Goal: Find specific page/section: Find specific page/section

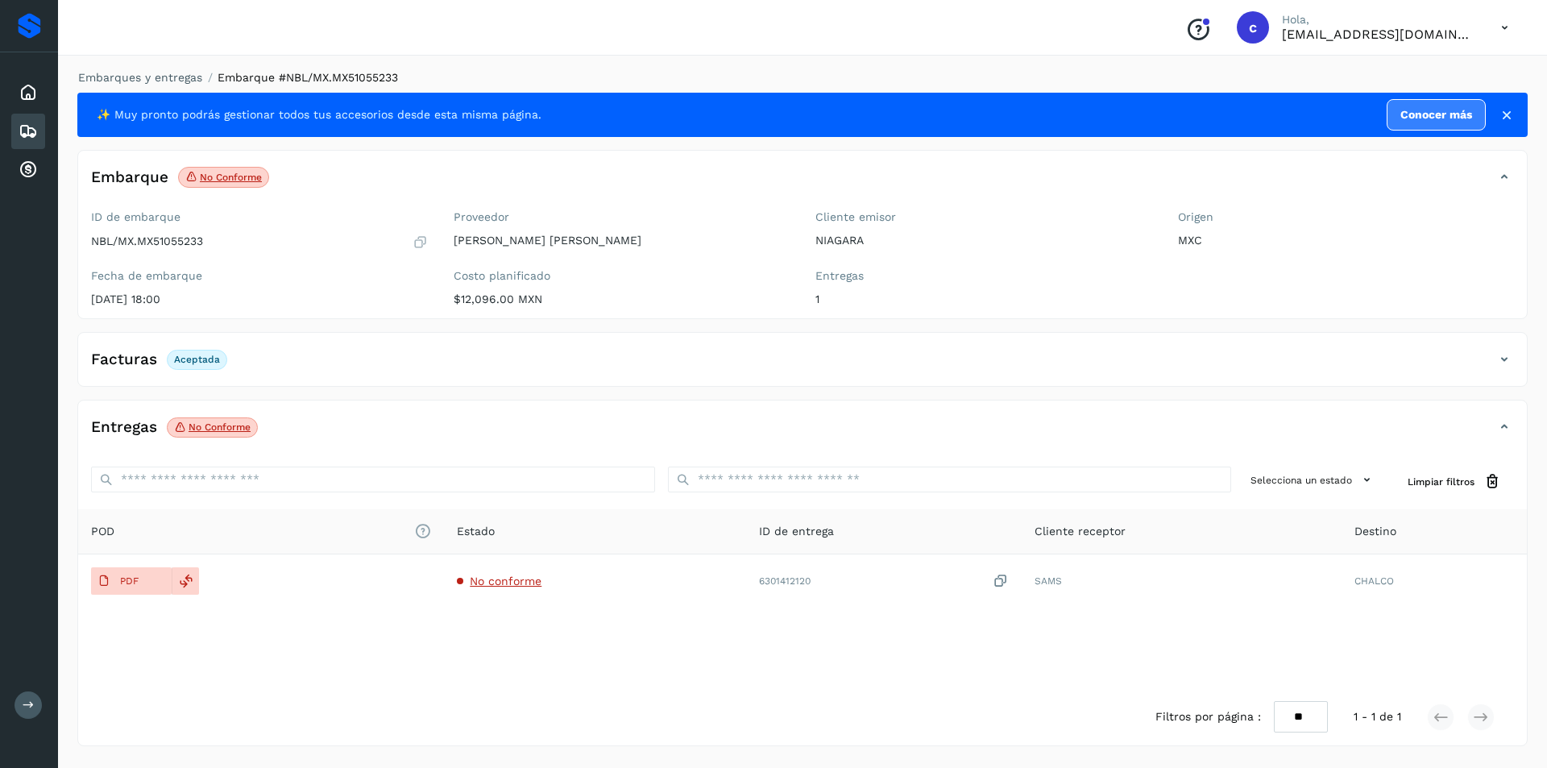
click at [17, 135] on div "Embarques" at bounding box center [28, 131] width 34 height 35
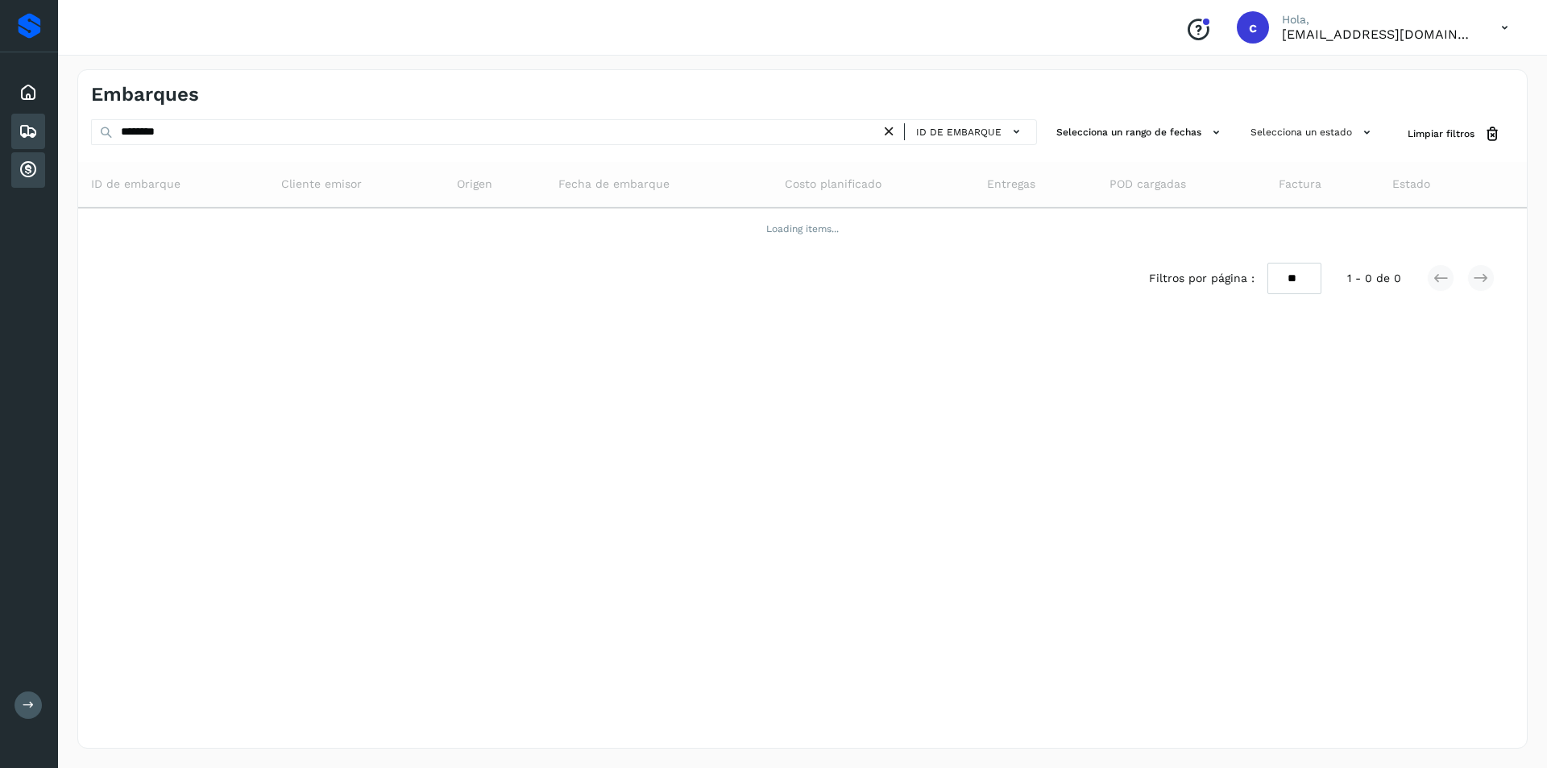
click at [16, 164] on div "Cuentas por cobrar" at bounding box center [28, 169] width 34 height 35
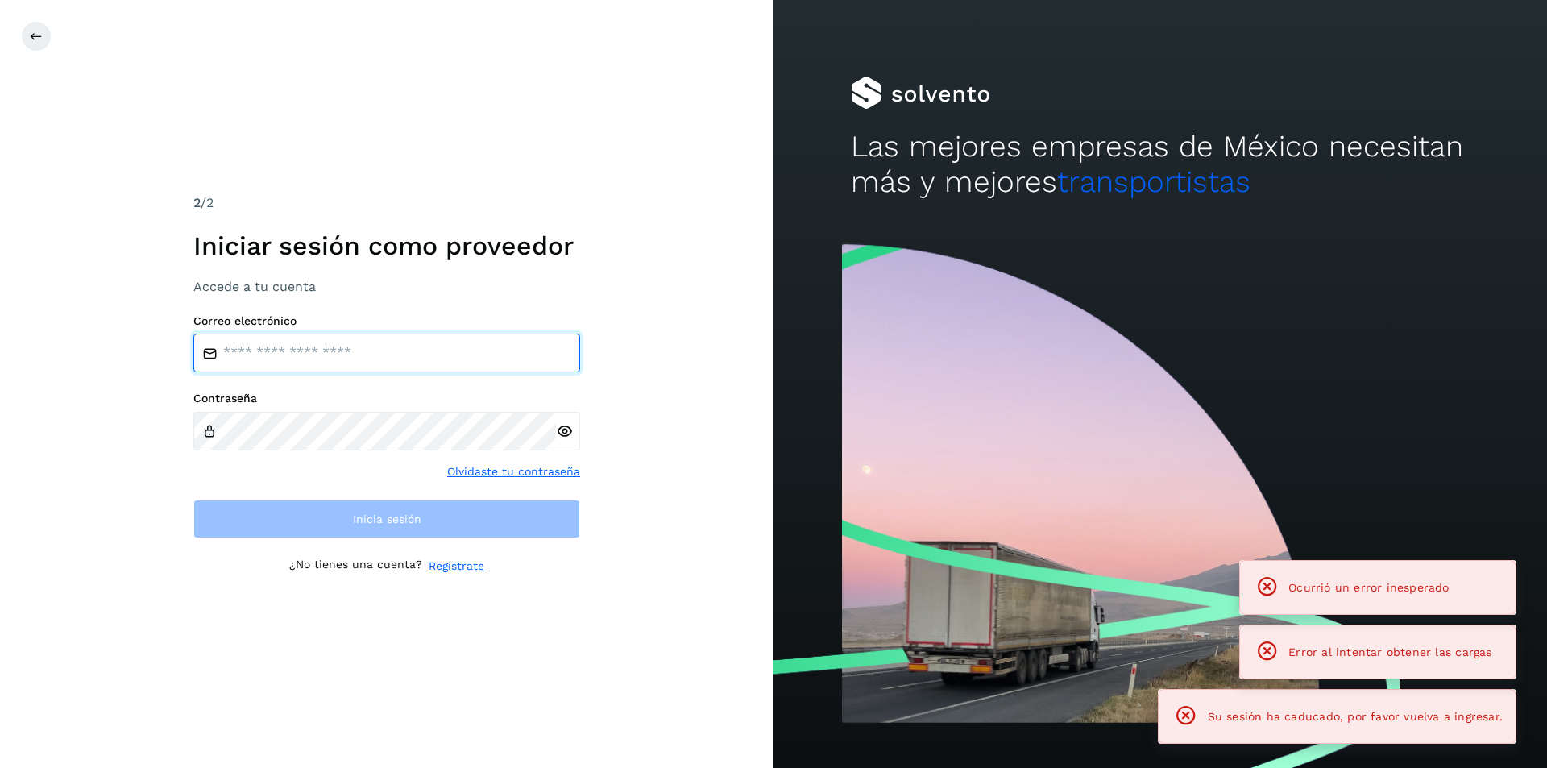
type input "**********"
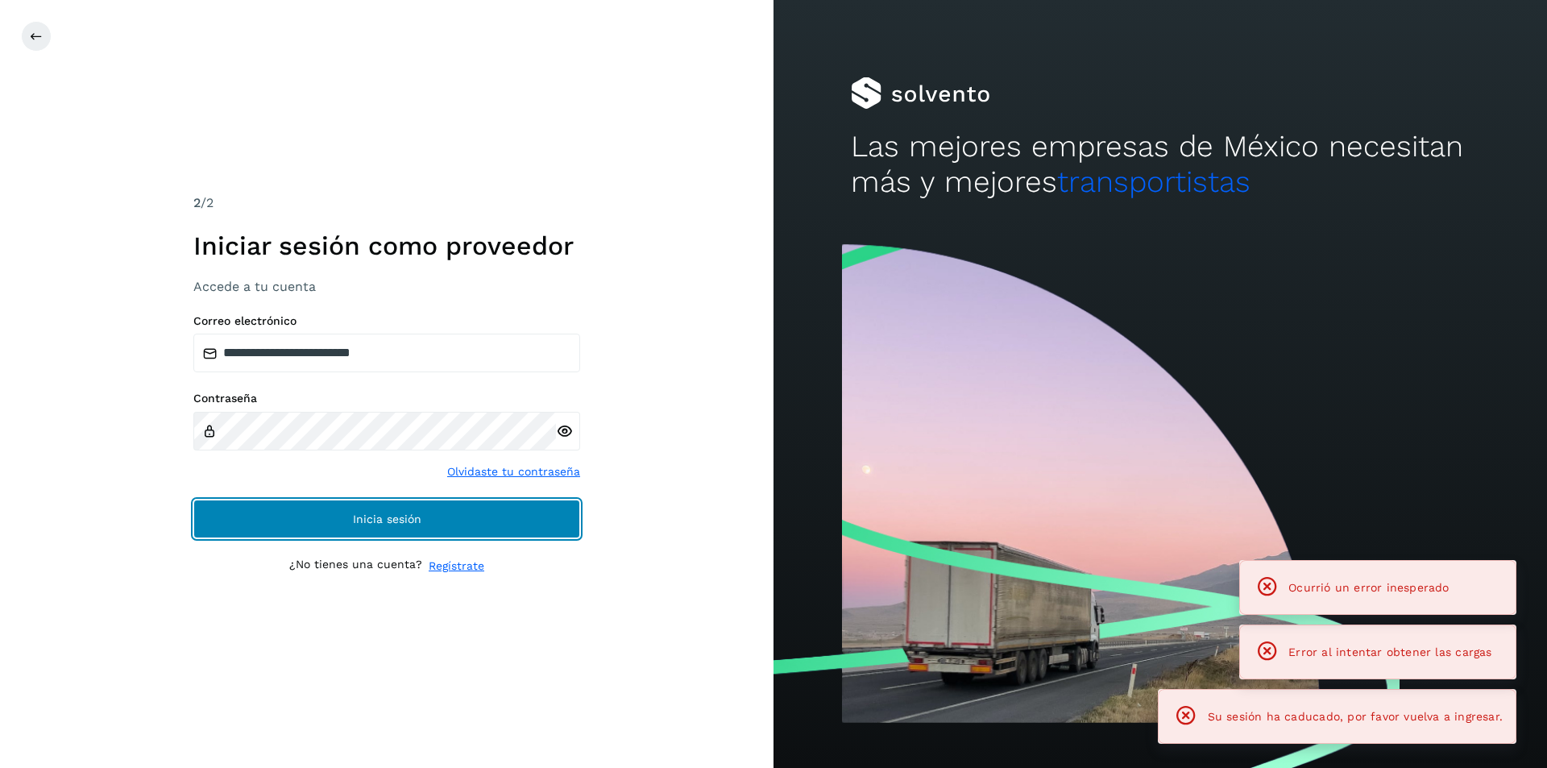
click at [304, 506] on button "Inicia sesión" at bounding box center [386, 518] width 387 height 39
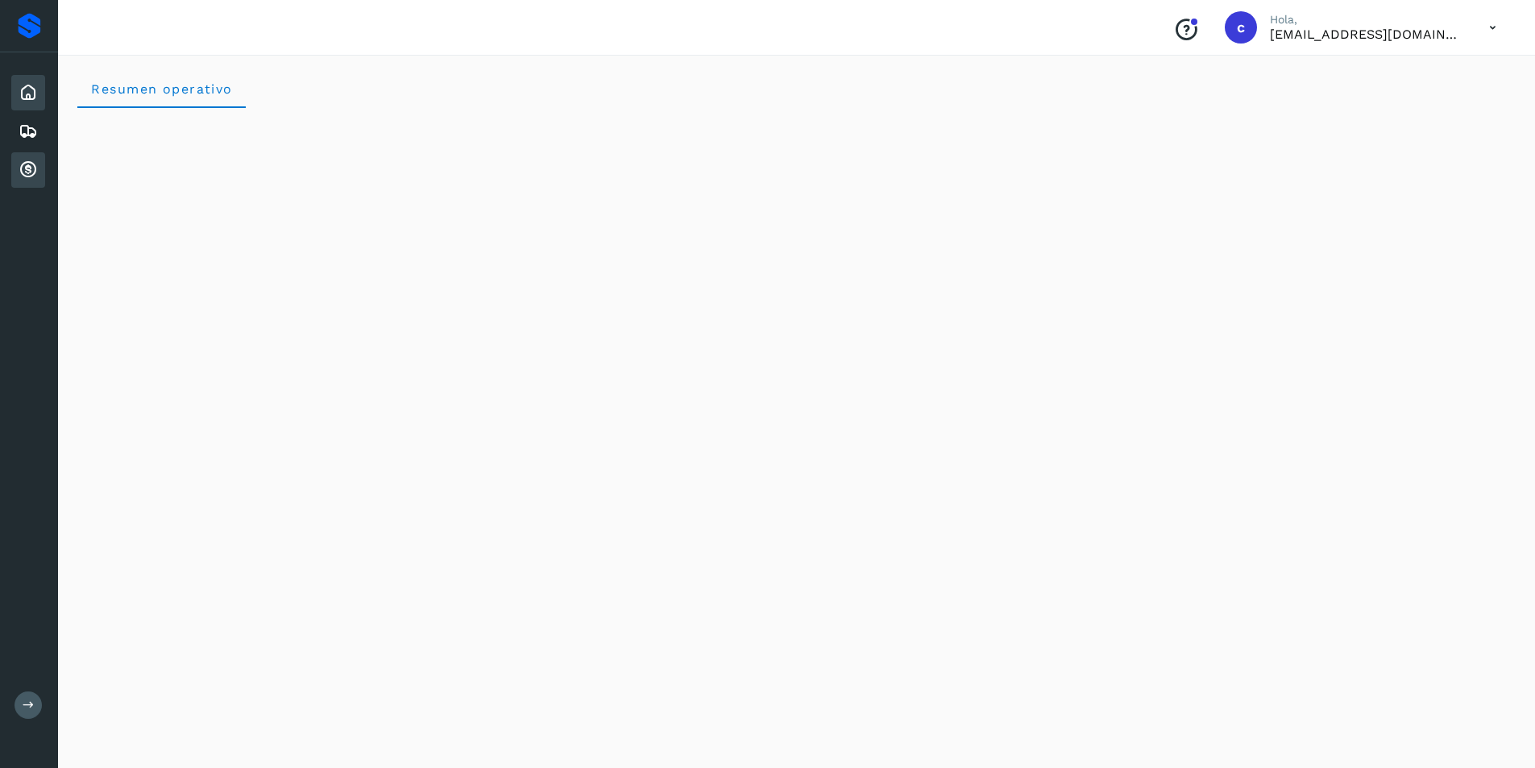
click at [35, 168] on icon at bounding box center [28, 169] width 19 height 19
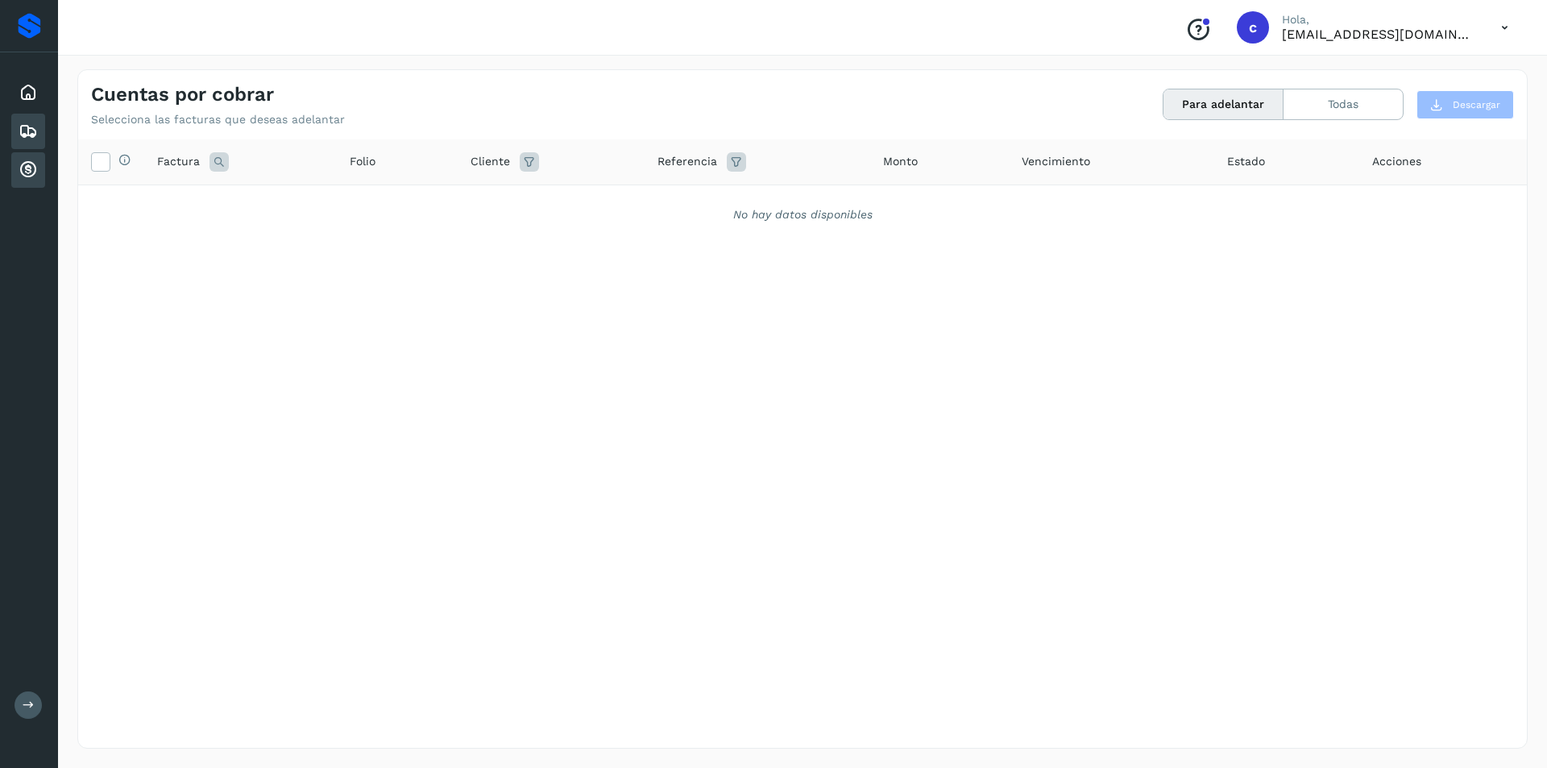
click at [23, 143] on div "Embarques" at bounding box center [28, 131] width 34 height 35
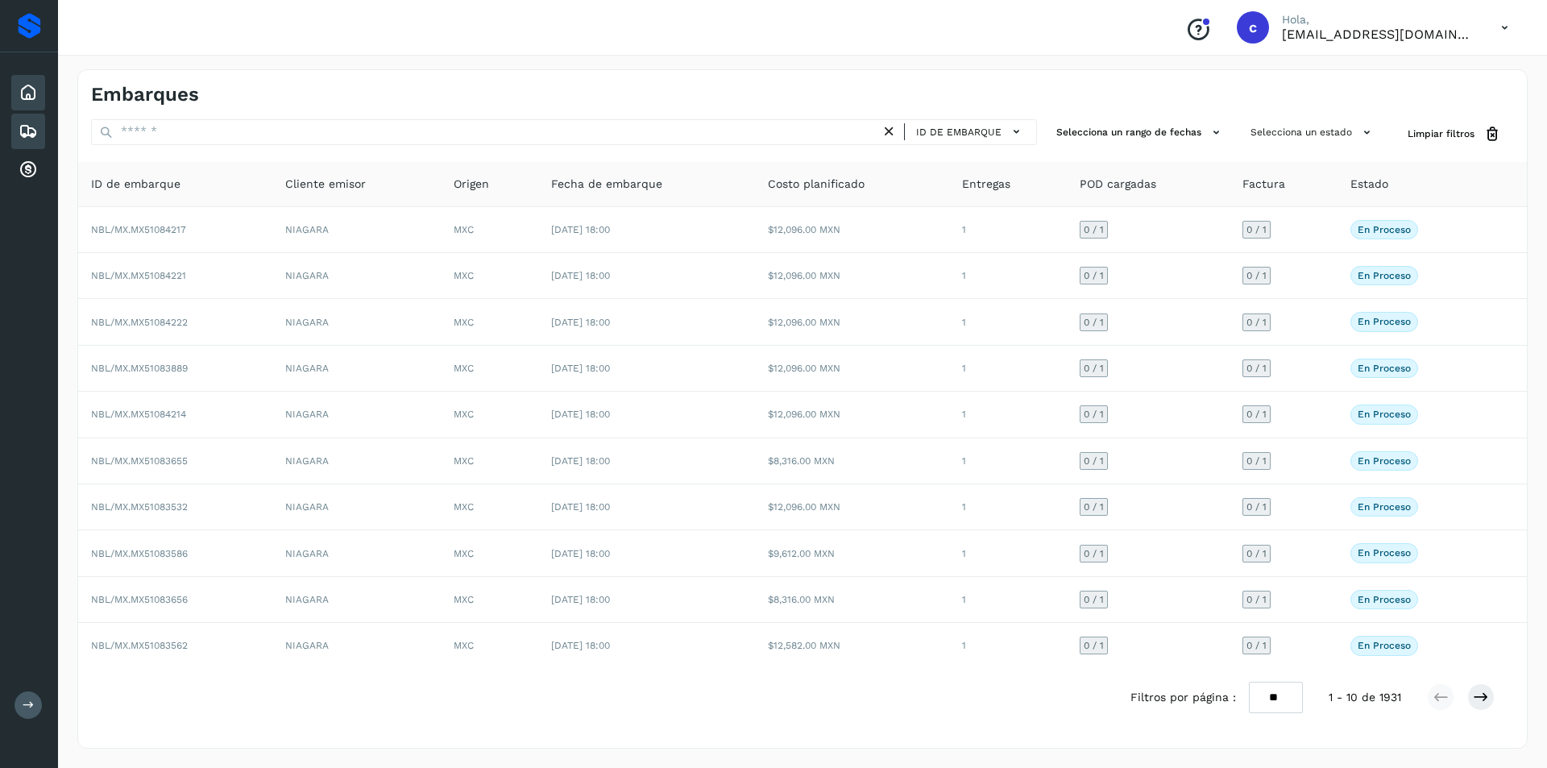
click at [31, 86] on icon at bounding box center [28, 92] width 19 height 19
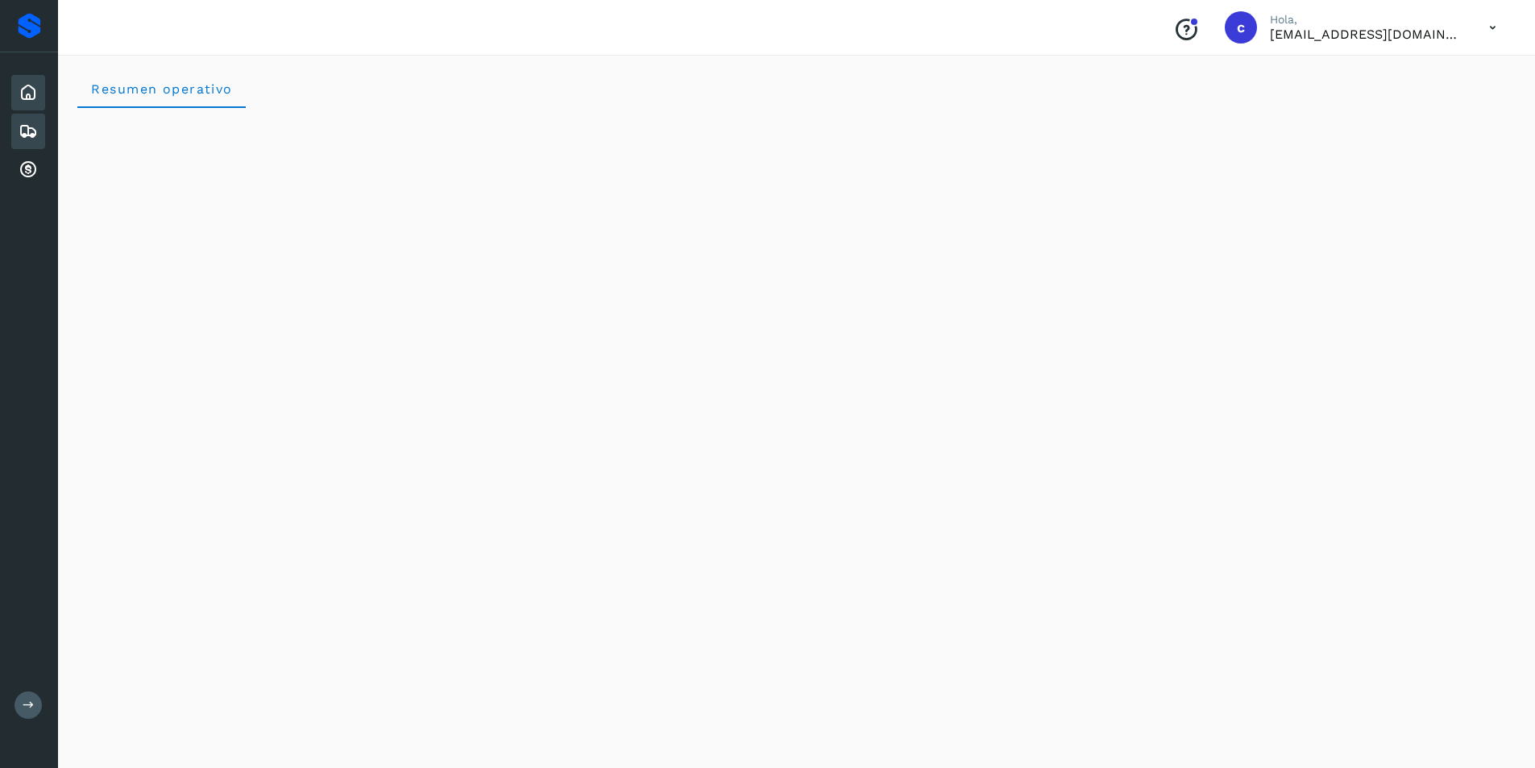
click at [23, 127] on icon at bounding box center [28, 131] width 19 height 19
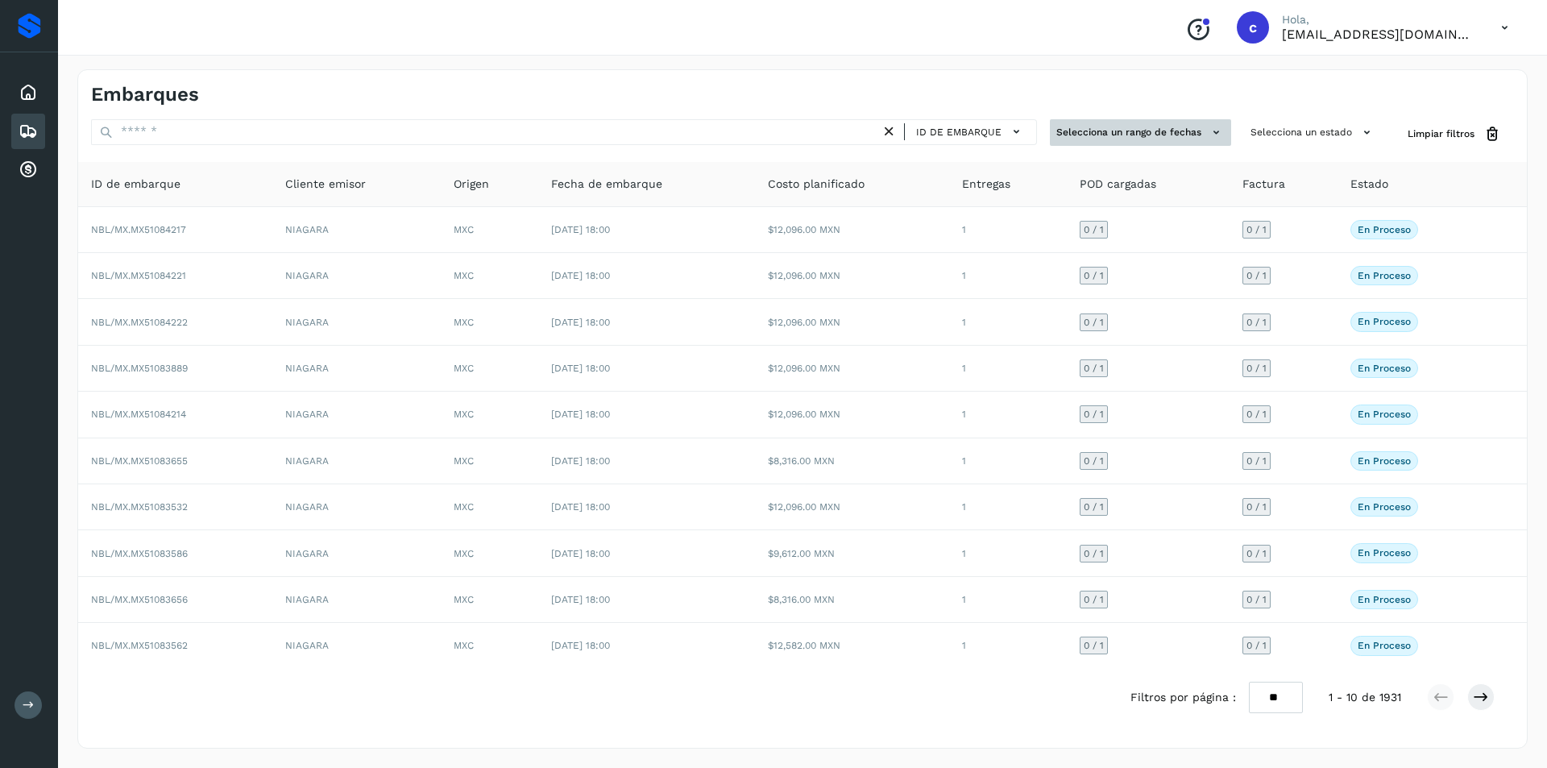
click at [1173, 126] on button "Selecciona un rango de fechas" at bounding box center [1140, 132] width 181 height 27
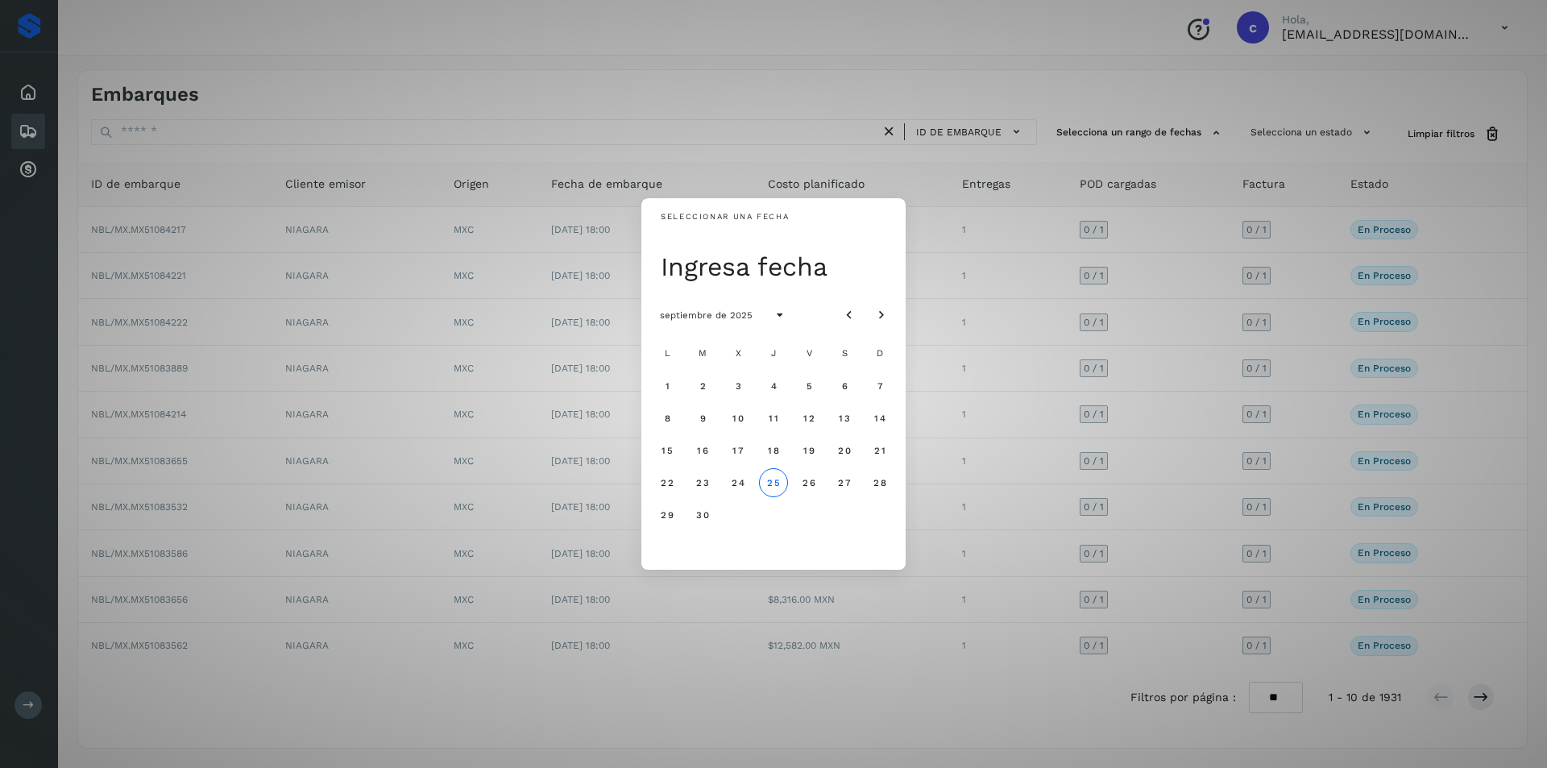
click at [1348, 143] on div "Seleccionar una fecha Ingresa fecha septiembre de 2025 L M X J V S D 1 2 3 4 5 …" at bounding box center [773, 384] width 1547 height 768
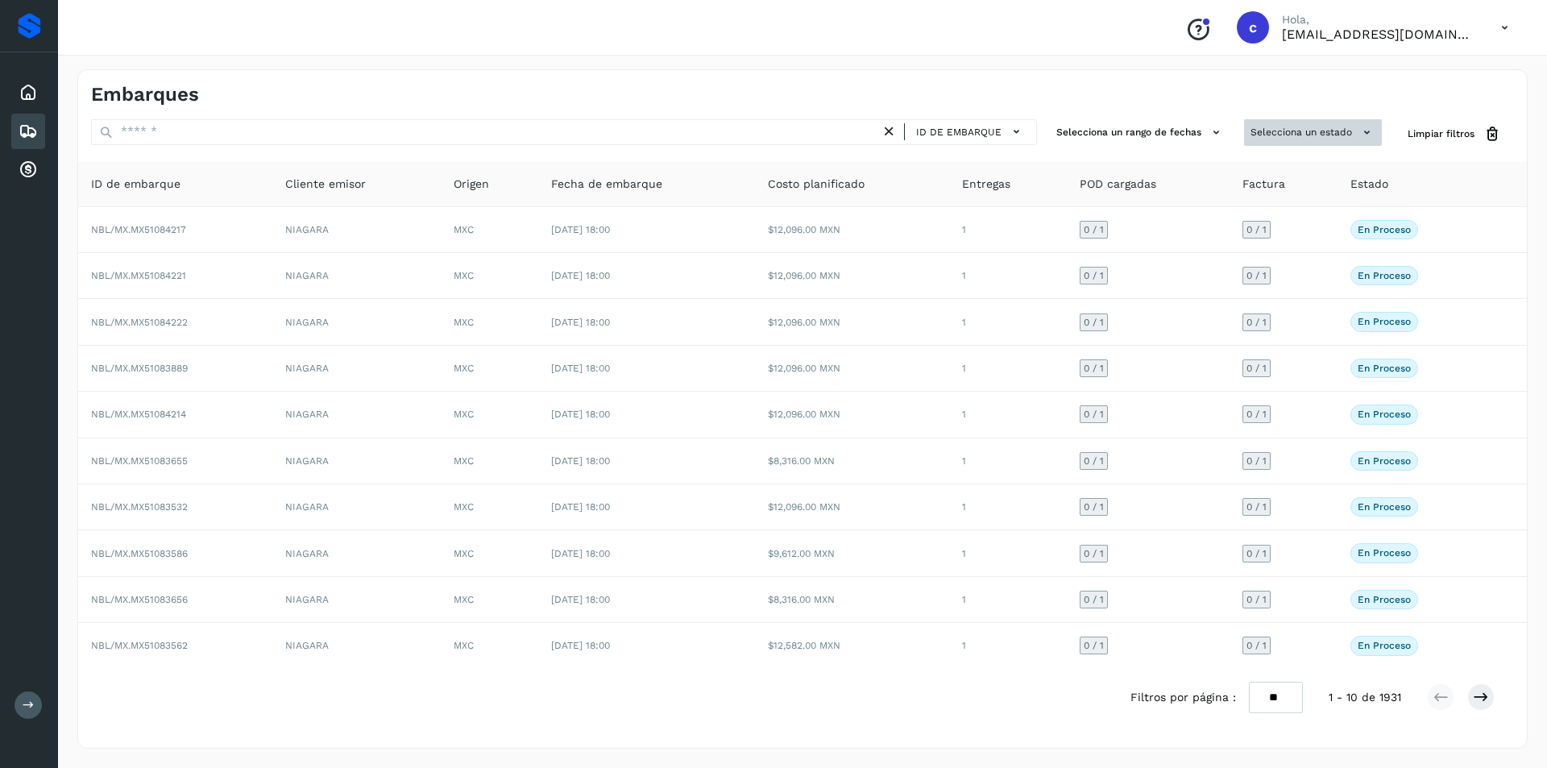
click at [1349, 135] on button "Selecciona un estado" at bounding box center [1313, 132] width 138 height 27
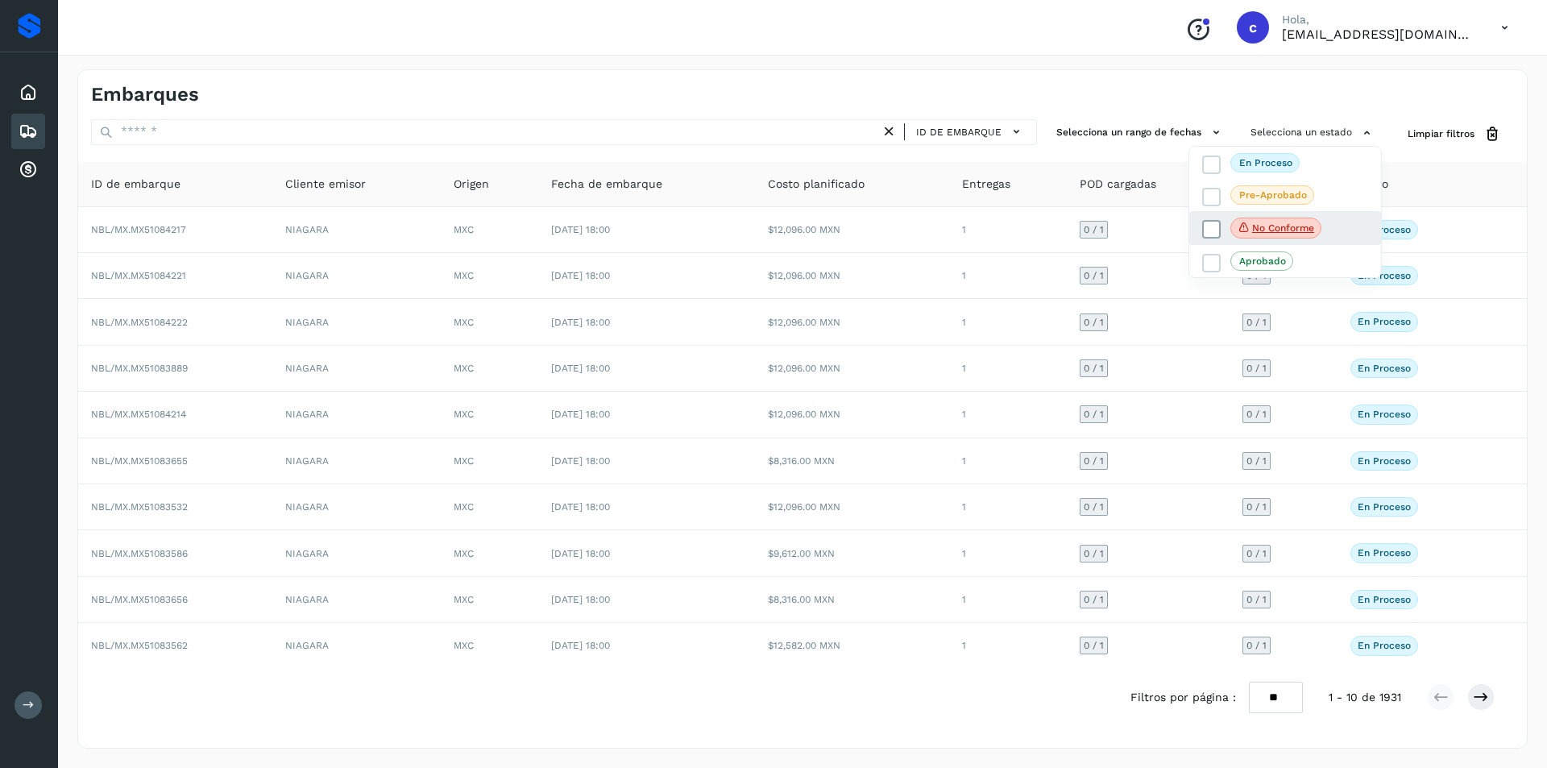
click at [1307, 230] on p "No conforme" at bounding box center [1283, 227] width 62 height 11
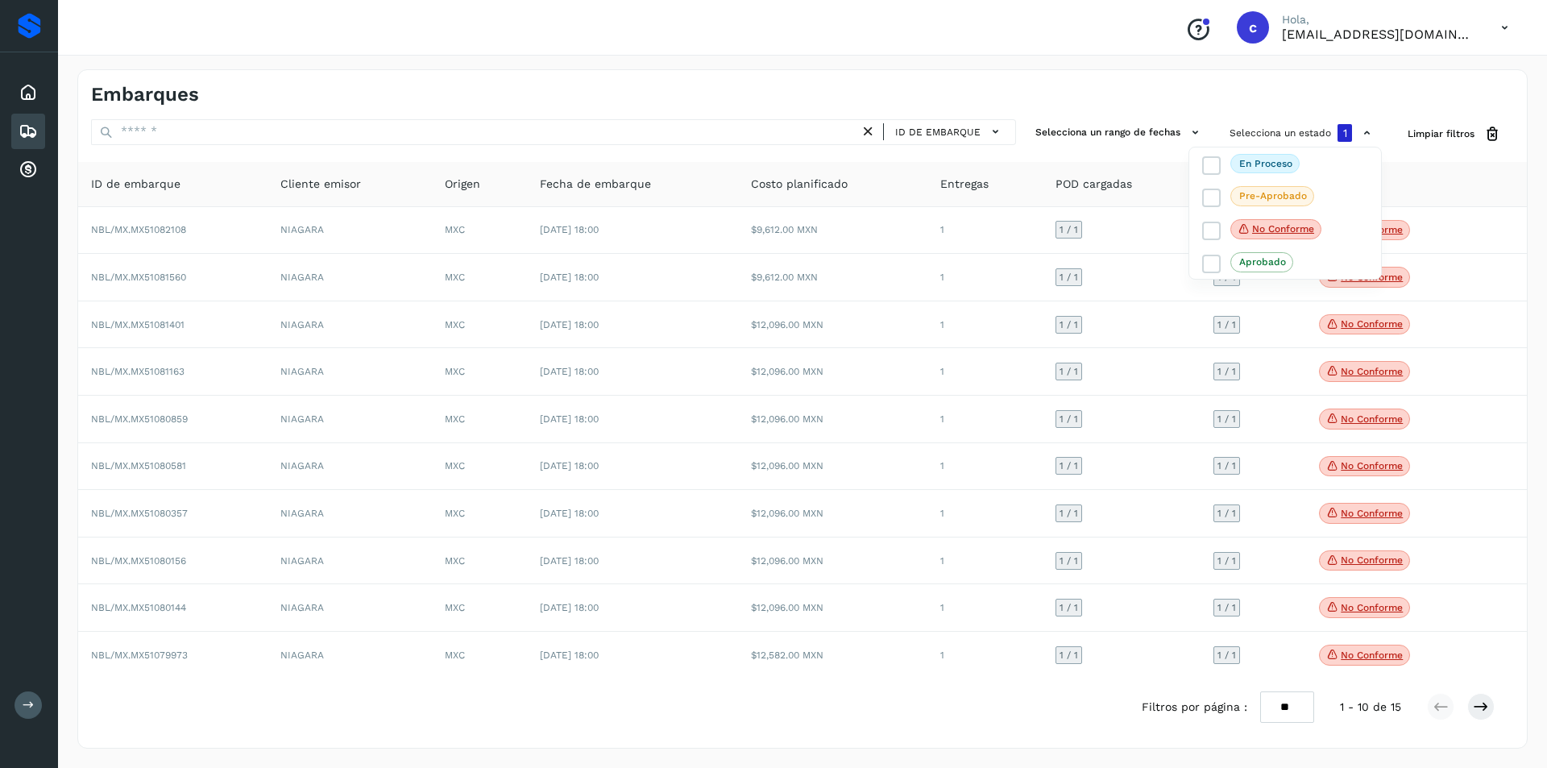
click at [1435, 89] on div at bounding box center [773, 384] width 1547 height 768
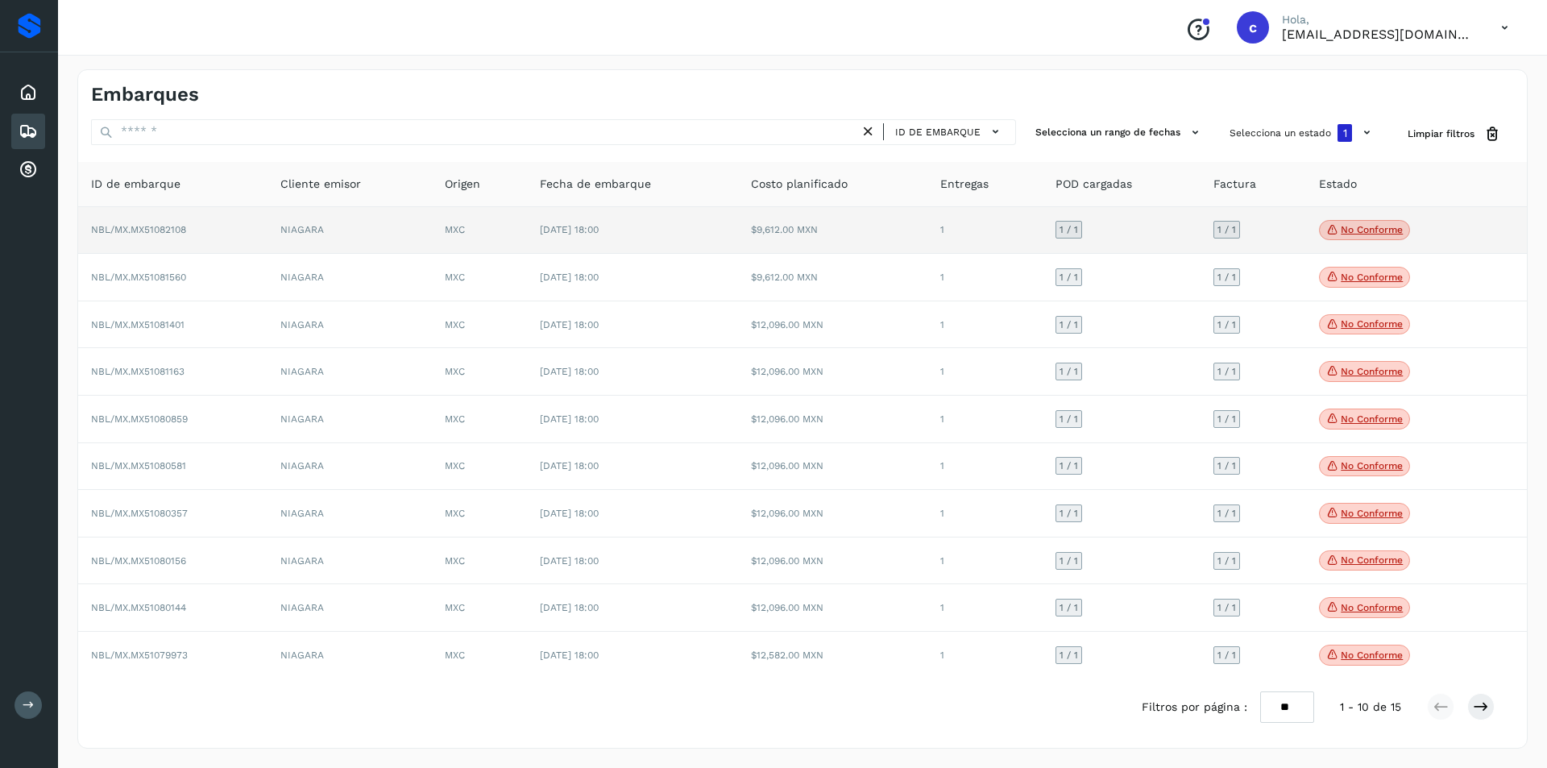
click at [1346, 226] on p "No conforme" at bounding box center [1371, 229] width 62 height 11
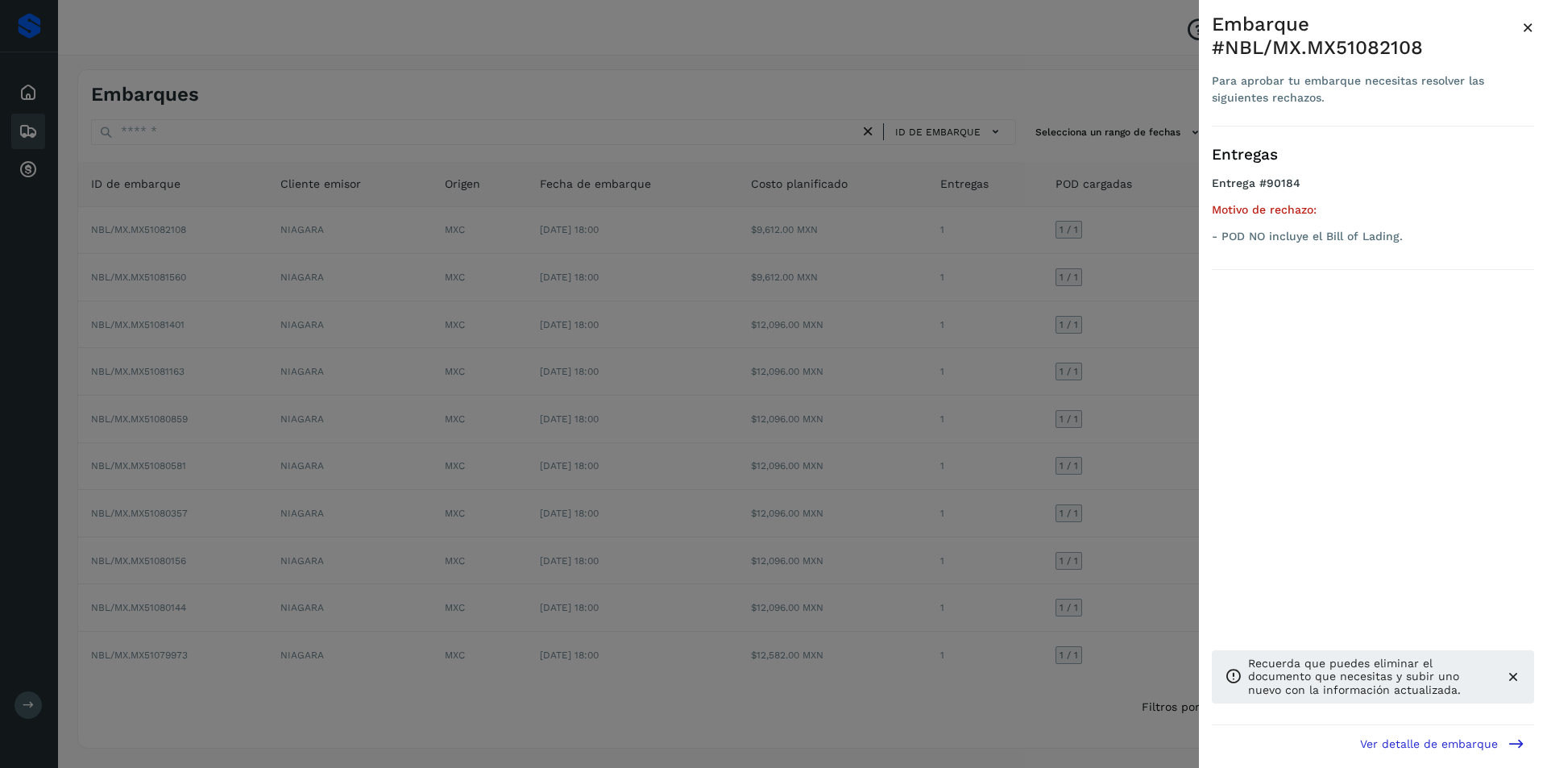
click at [1191, 323] on div at bounding box center [773, 384] width 1547 height 768
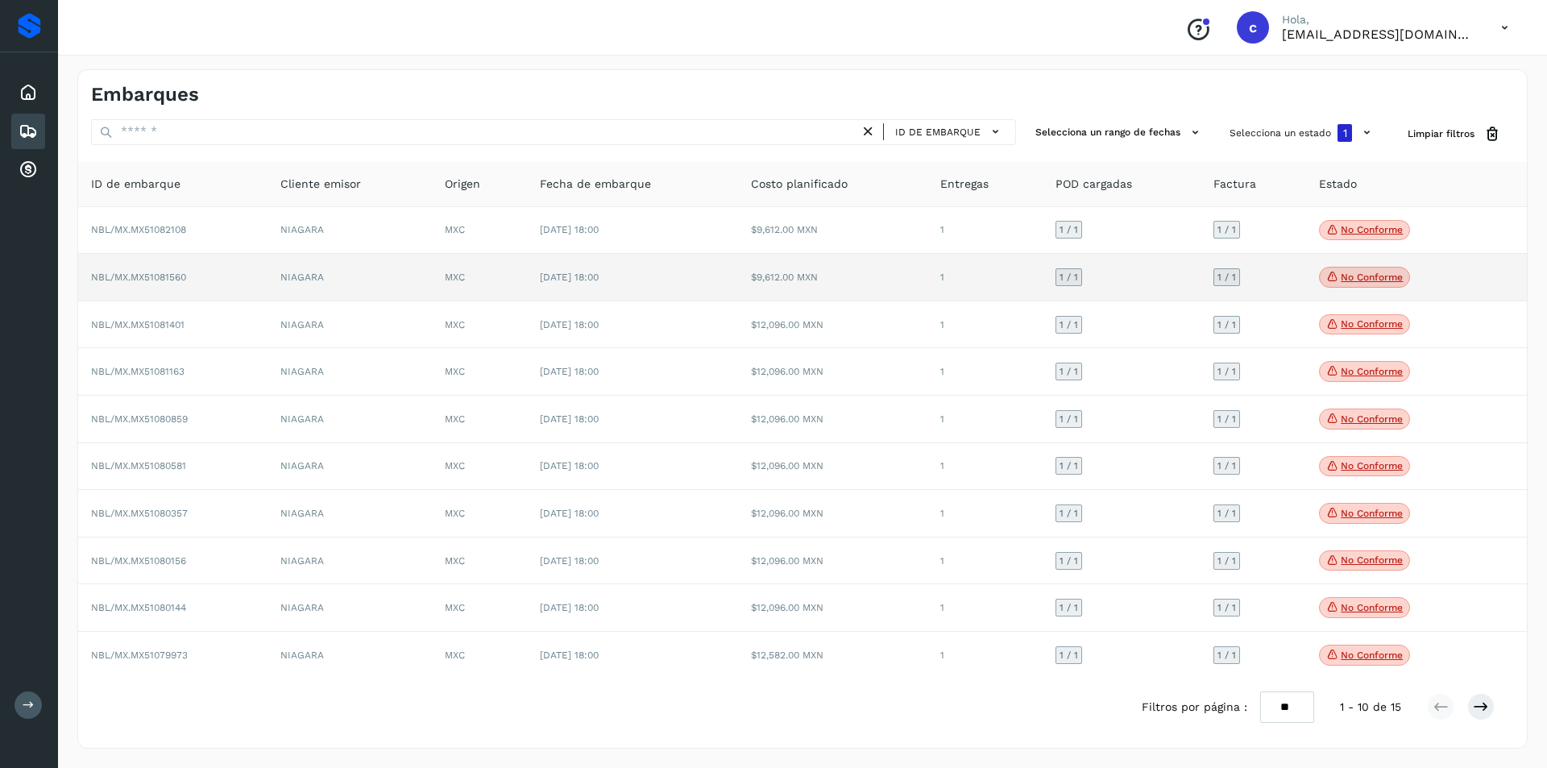
click at [1349, 274] on p "No conforme" at bounding box center [1371, 276] width 62 height 11
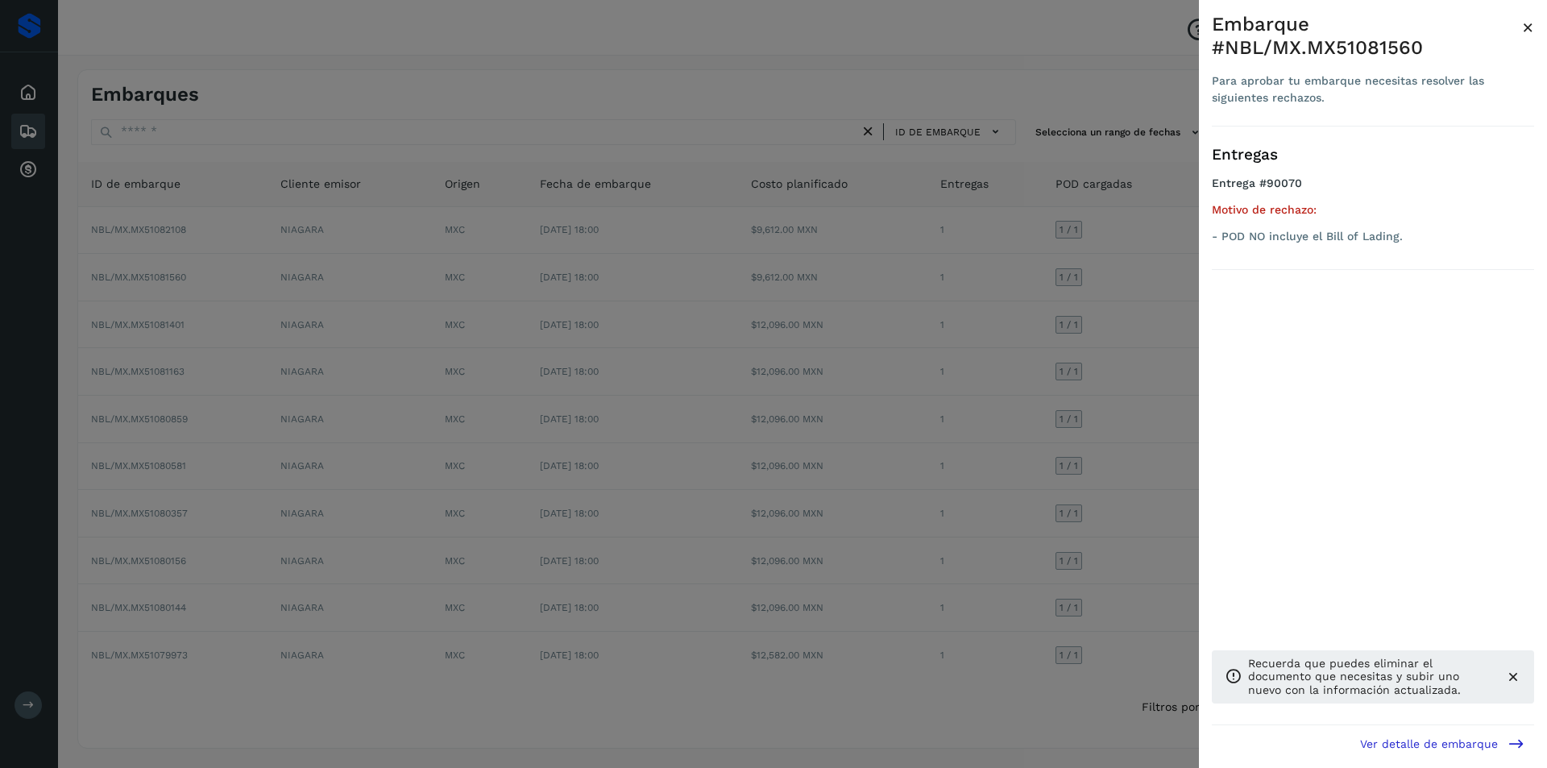
click at [1133, 415] on div at bounding box center [773, 384] width 1547 height 768
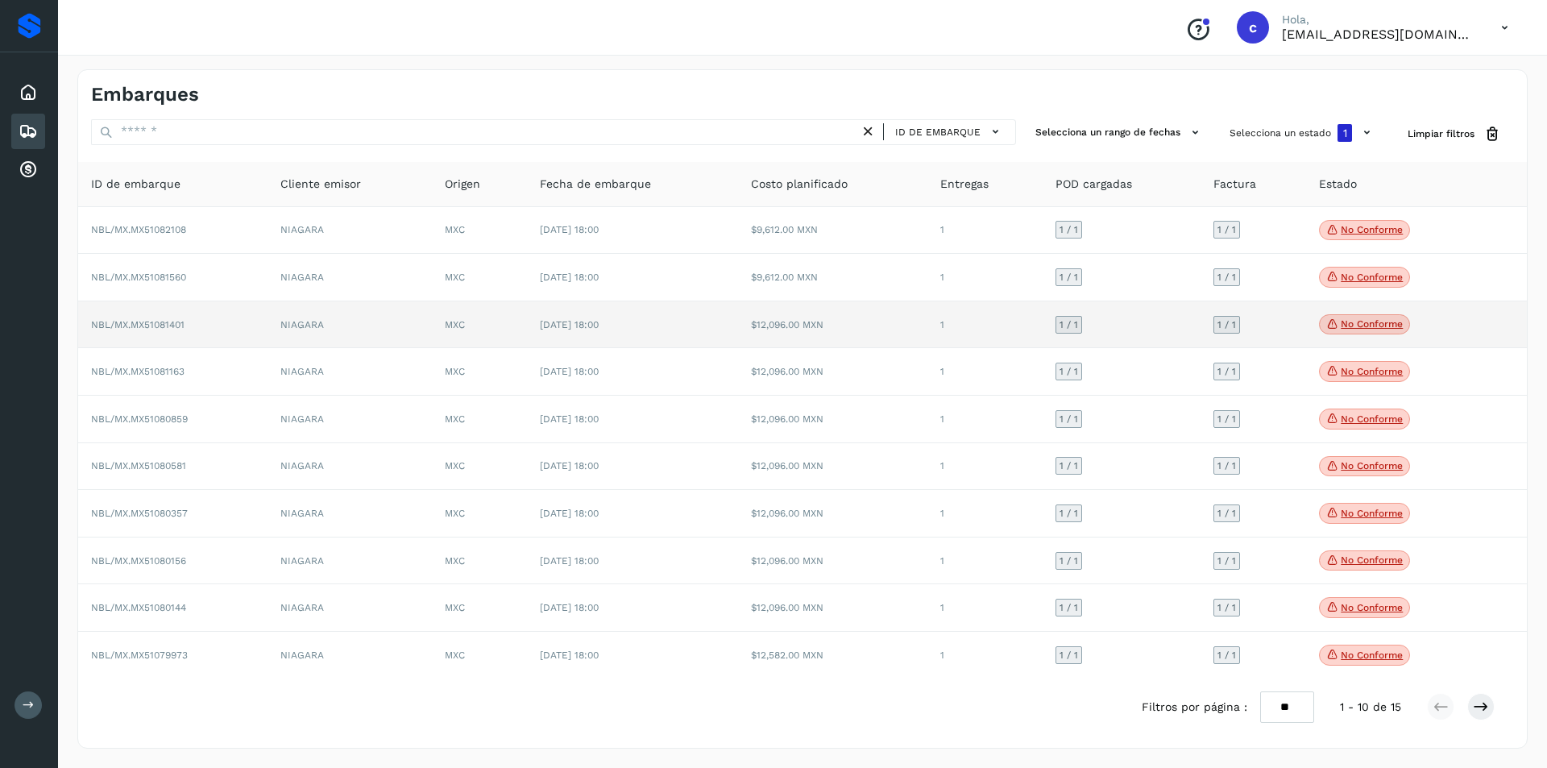
click at [1356, 329] on p "No conforme" at bounding box center [1371, 323] width 62 height 11
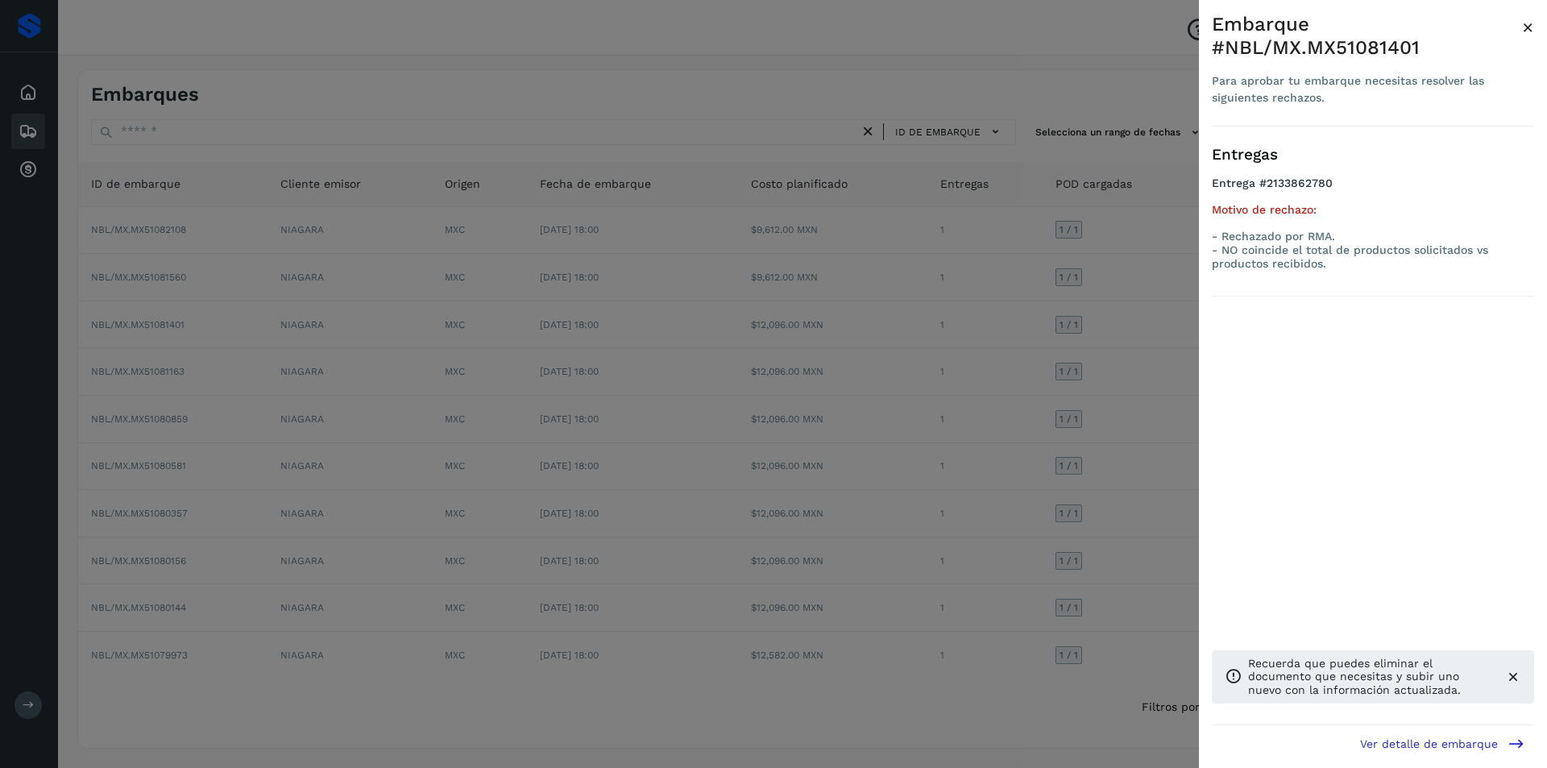
click at [1024, 439] on div at bounding box center [773, 384] width 1547 height 768
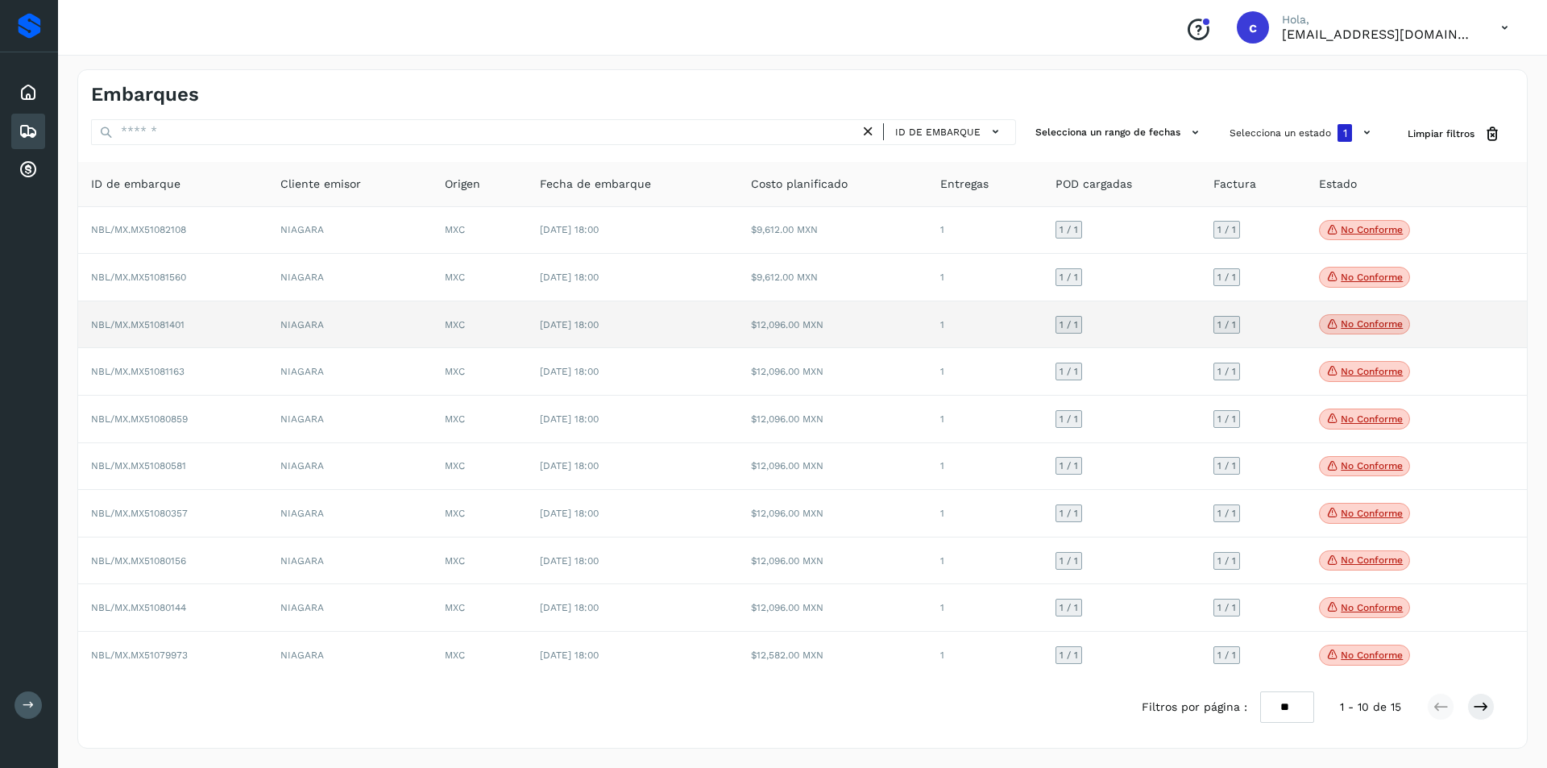
click at [546, 326] on span "[DATE] 18:00" at bounding box center [569, 324] width 59 height 11
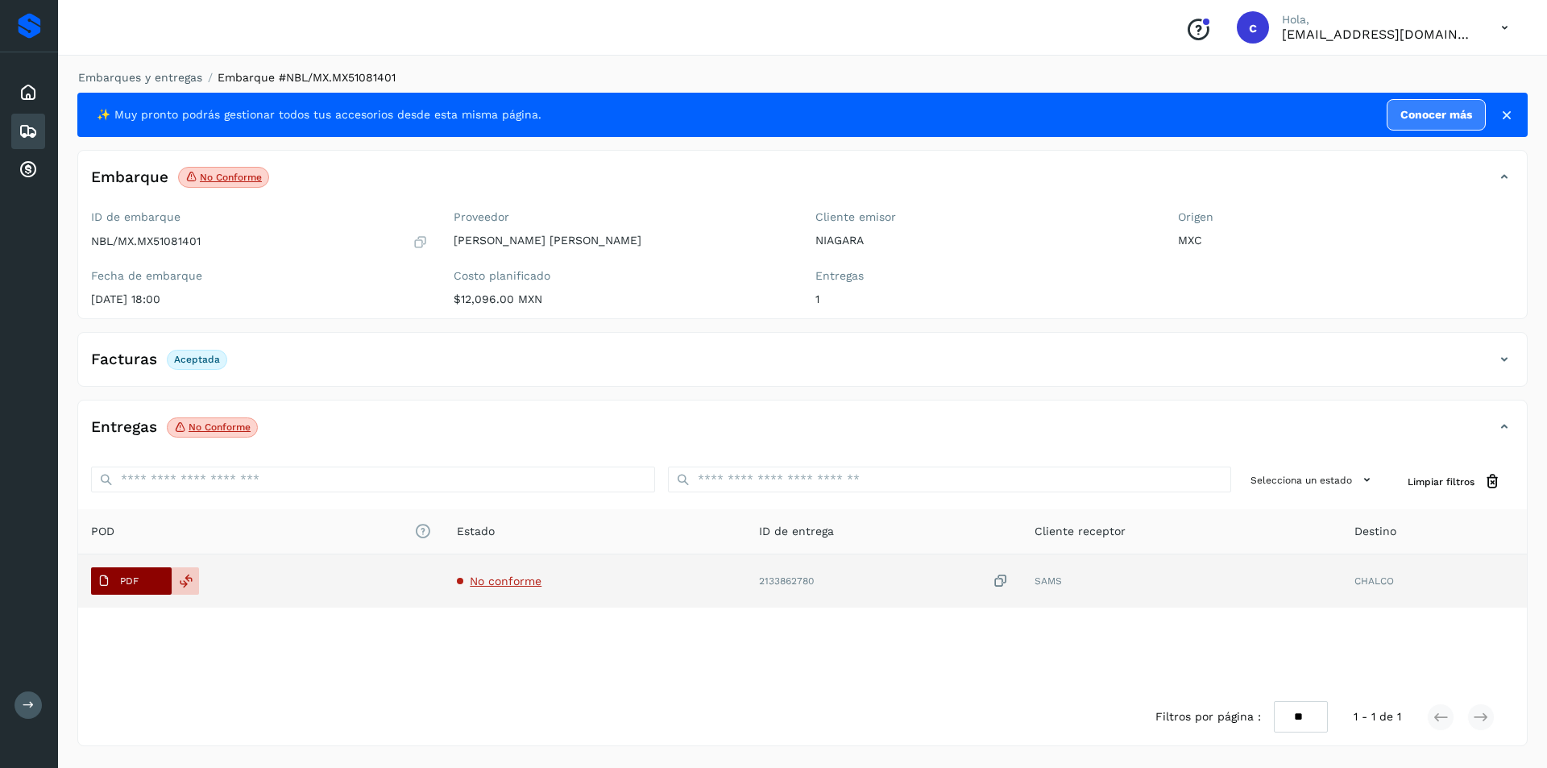
click at [155, 587] on button "PDF" at bounding box center [131, 580] width 81 height 27
click at [110, 578] on icon at bounding box center [103, 580] width 13 height 13
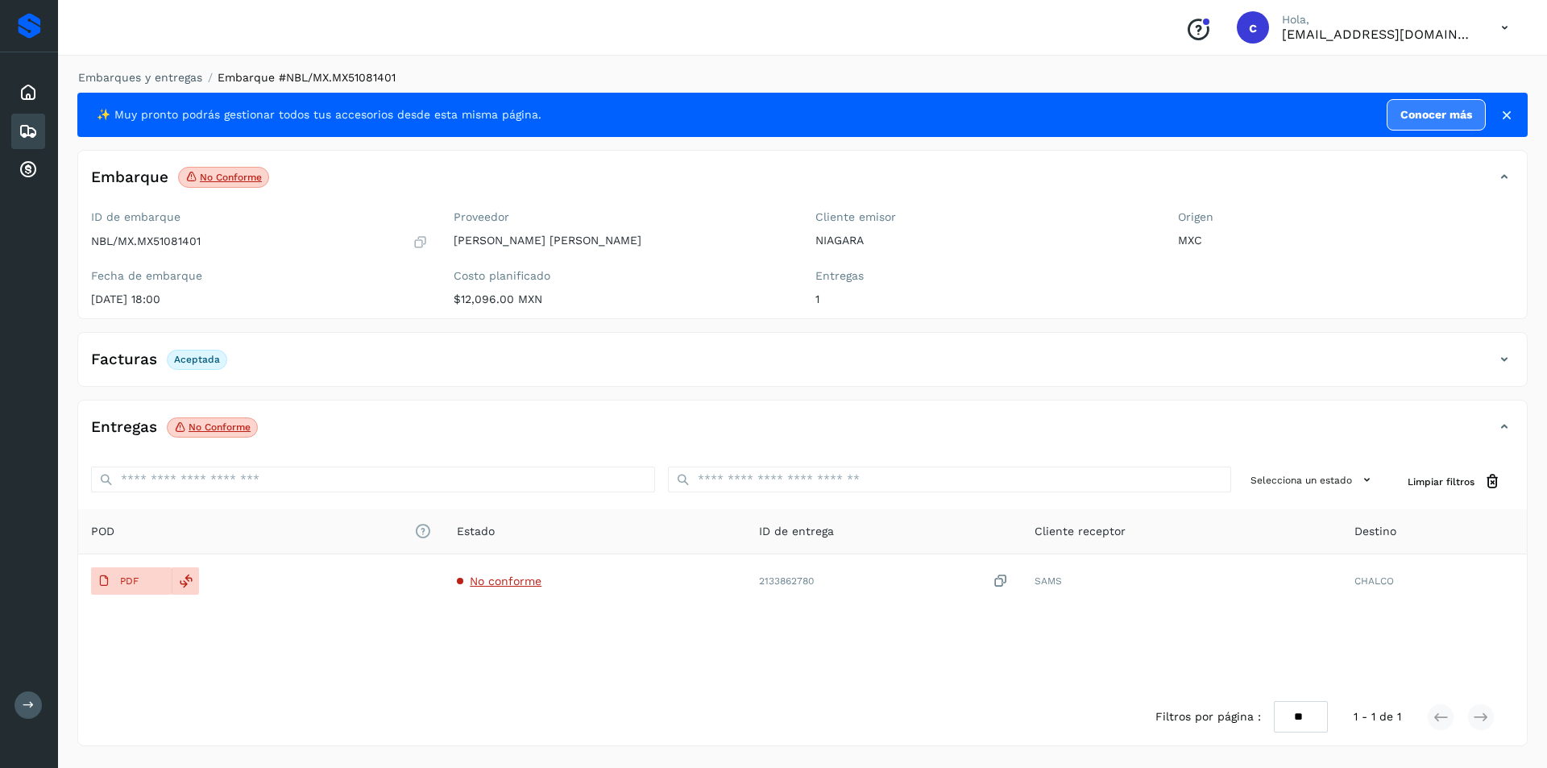
click at [1514, 116] on icon at bounding box center [1506, 115] width 16 height 16
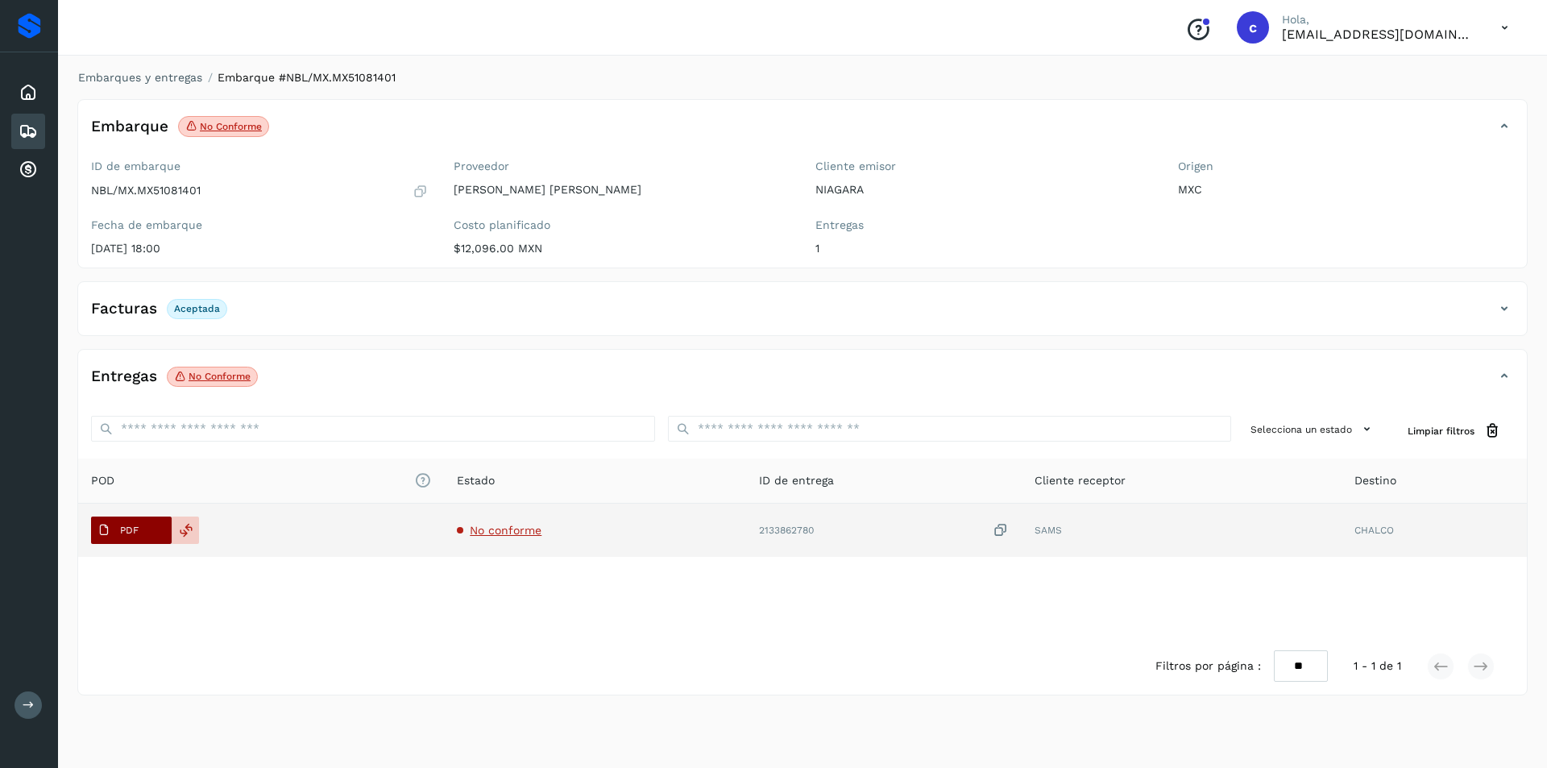
click at [145, 532] on button "PDF" at bounding box center [131, 529] width 81 height 27
click at [505, 523] on td "No conforme" at bounding box center [595, 529] width 302 height 53
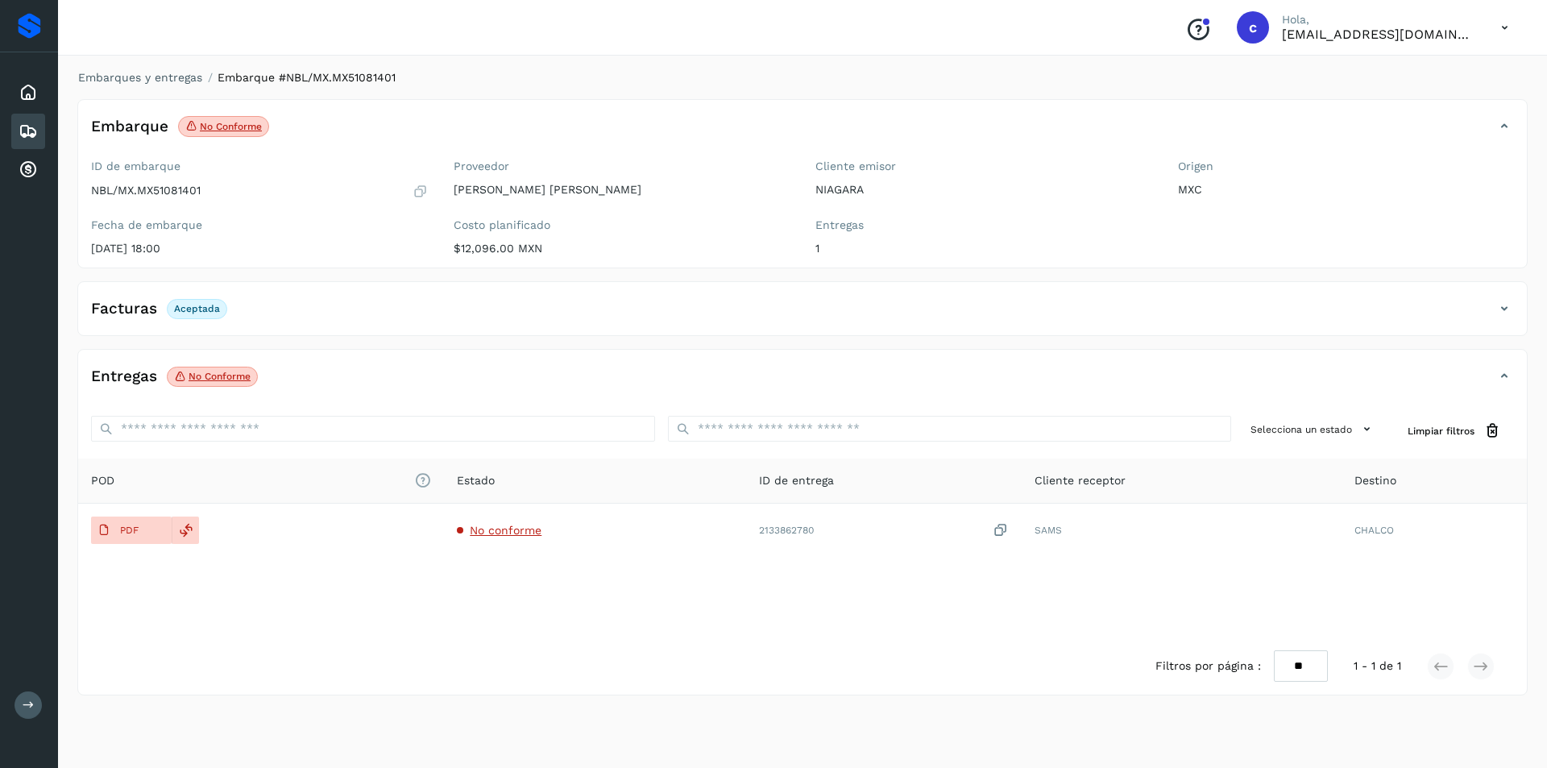
click at [38, 130] on div "Embarques" at bounding box center [28, 131] width 34 height 35
